Goal: Task Accomplishment & Management: Manage account settings

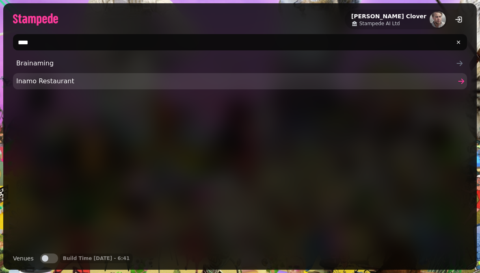
type input "****"
click at [252, 82] on span "Inamo Restaurant" at bounding box center [235, 81] width 439 height 10
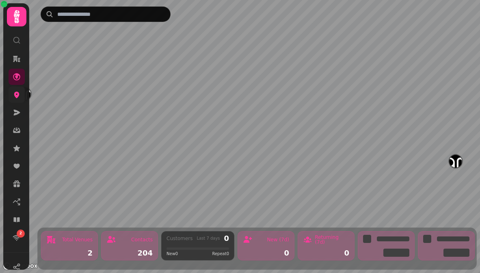
click at [21, 98] on link at bounding box center [17, 94] width 16 height 16
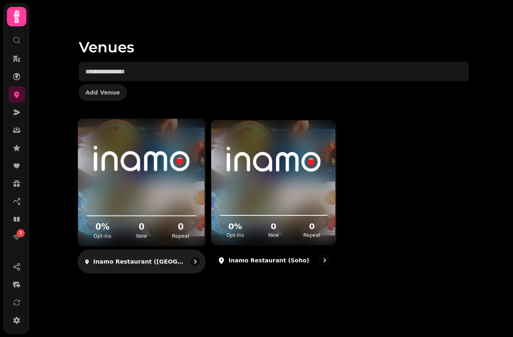
click at [147, 187] on div "0 % Opt-ins 0 New 0 Repeat" at bounding box center [141, 215] width 127 height 61
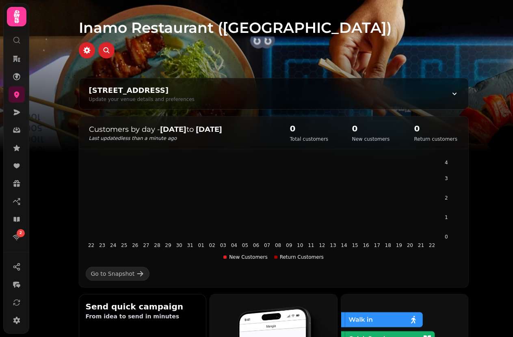
click at [99, 25] on h1 "Inamo Restaurant ([GEOGRAPHIC_DATA])" at bounding box center [274, 18] width 390 height 36
copy h1 "Inamo"
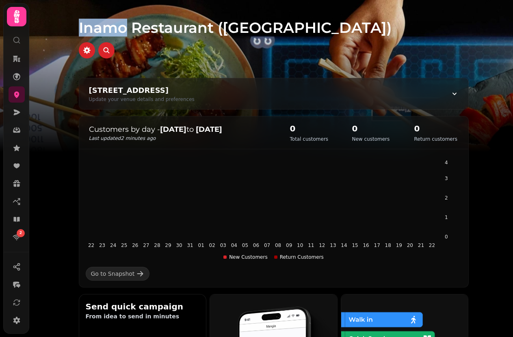
click at [194, 99] on div "Update your venue details and preferences" at bounding box center [142, 99] width 106 height 6
select select "**********"
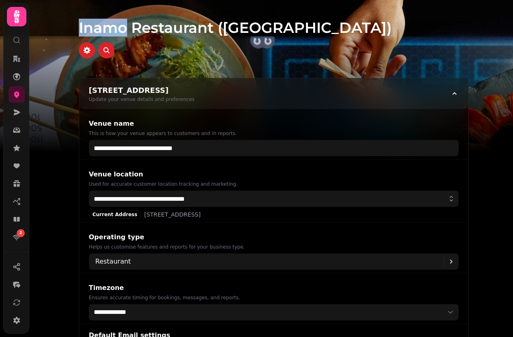
click at [194, 99] on div "Update your venue details and preferences" at bounding box center [142, 99] width 106 height 6
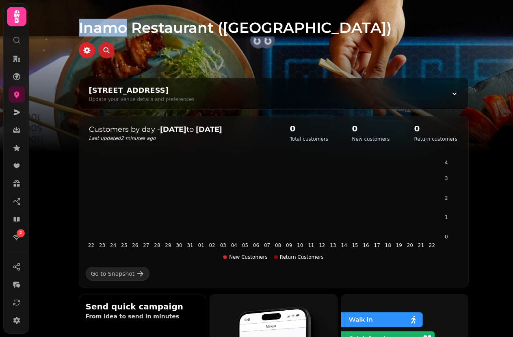
click at [107, 49] on icon "button" at bounding box center [106, 50] width 8 height 8
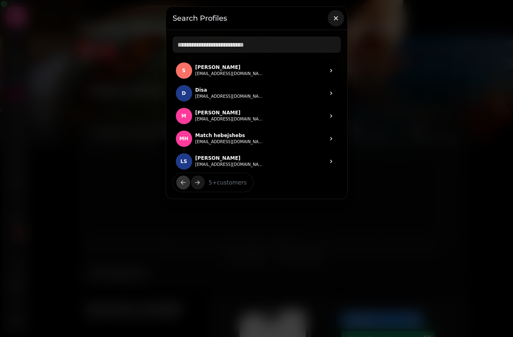
click at [336, 16] on icon "button" at bounding box center [336, 18] width 8 height 8
